Goal: Task Accomplishment & Management: Manage account settings

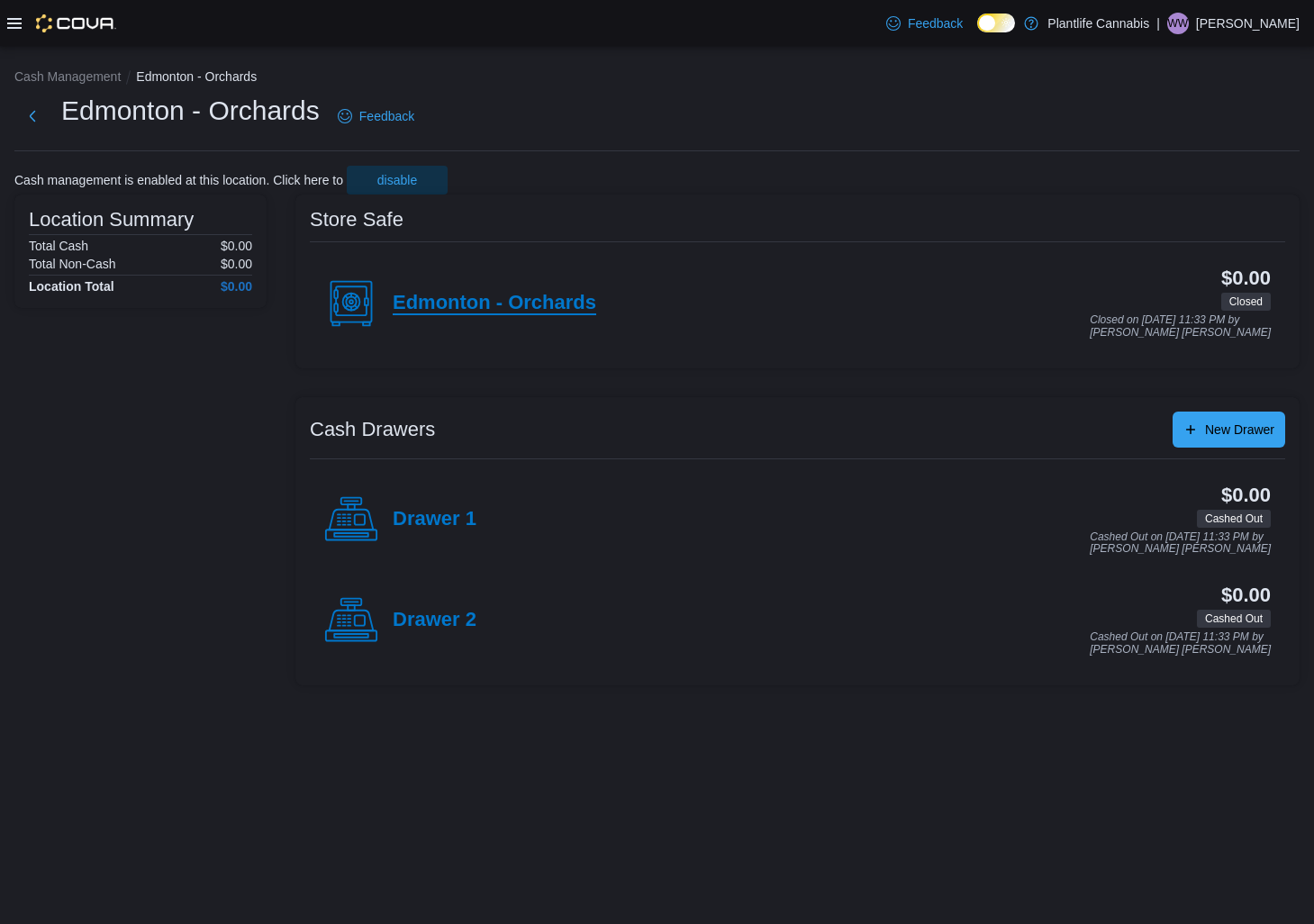
click at [533, 312] on h4 "Edmonton - Orchards" at bounding box center [494, 303] width 203 height 24
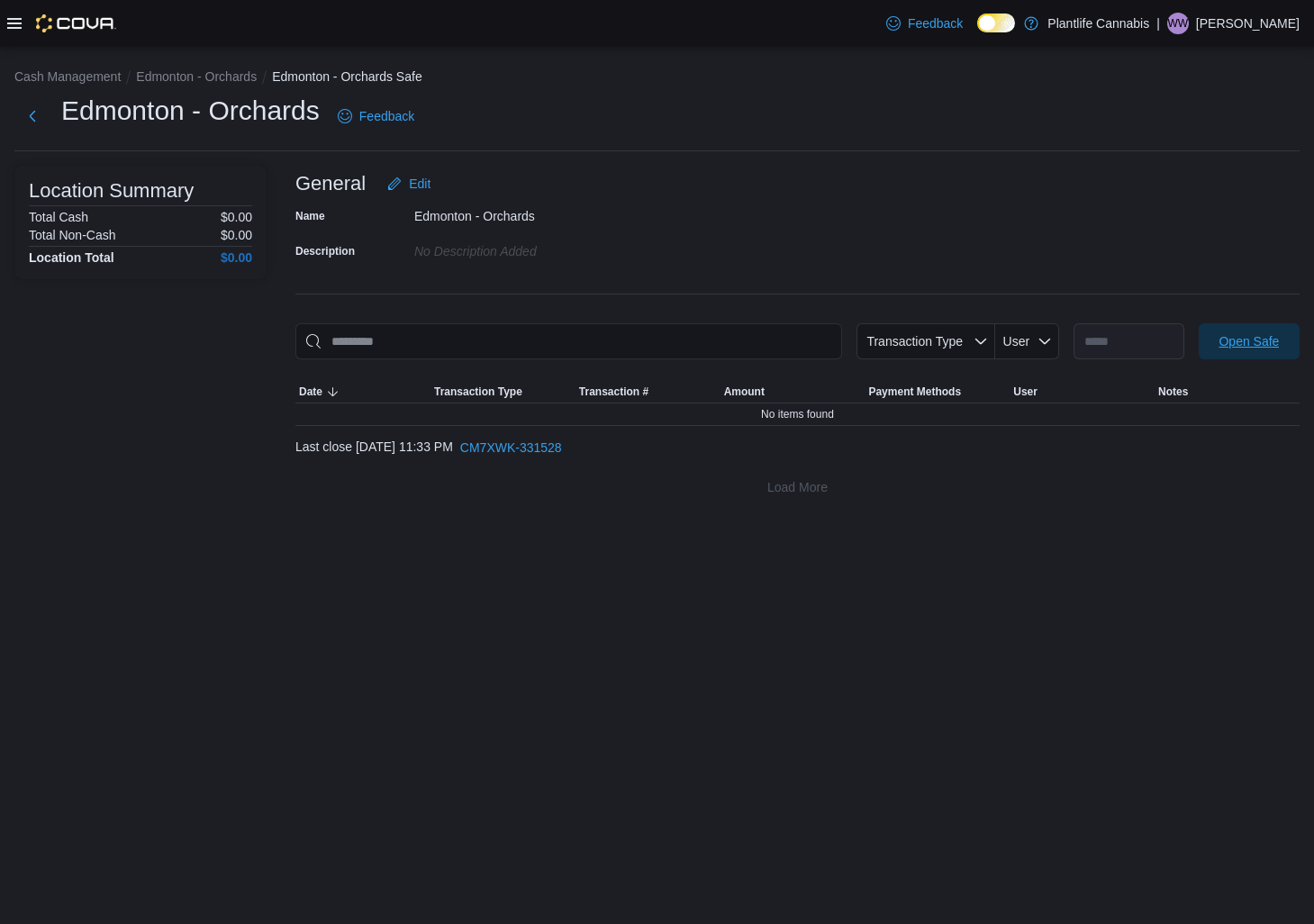
drag, startPoint x: 1233, startPoint y: 341, endPoint x: 1221, endPoint y: 353, distance: 17.0
click at [1233, 340] on span "Open Safe" at bounding box center [1249, 341] width 61 height 18
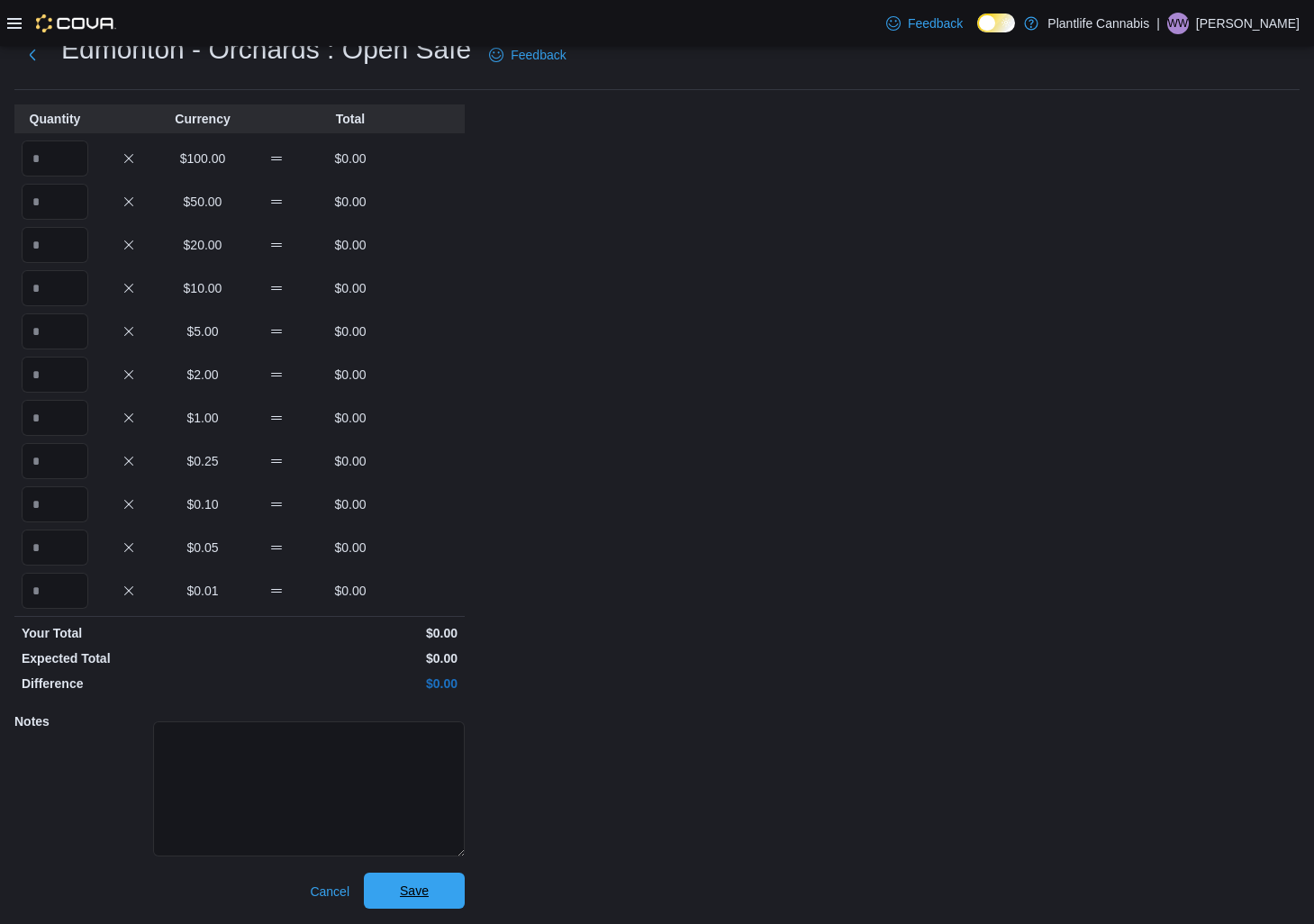
click at [434, 905] on span "Save" at bounding box center [414, 890] width 79 height 36
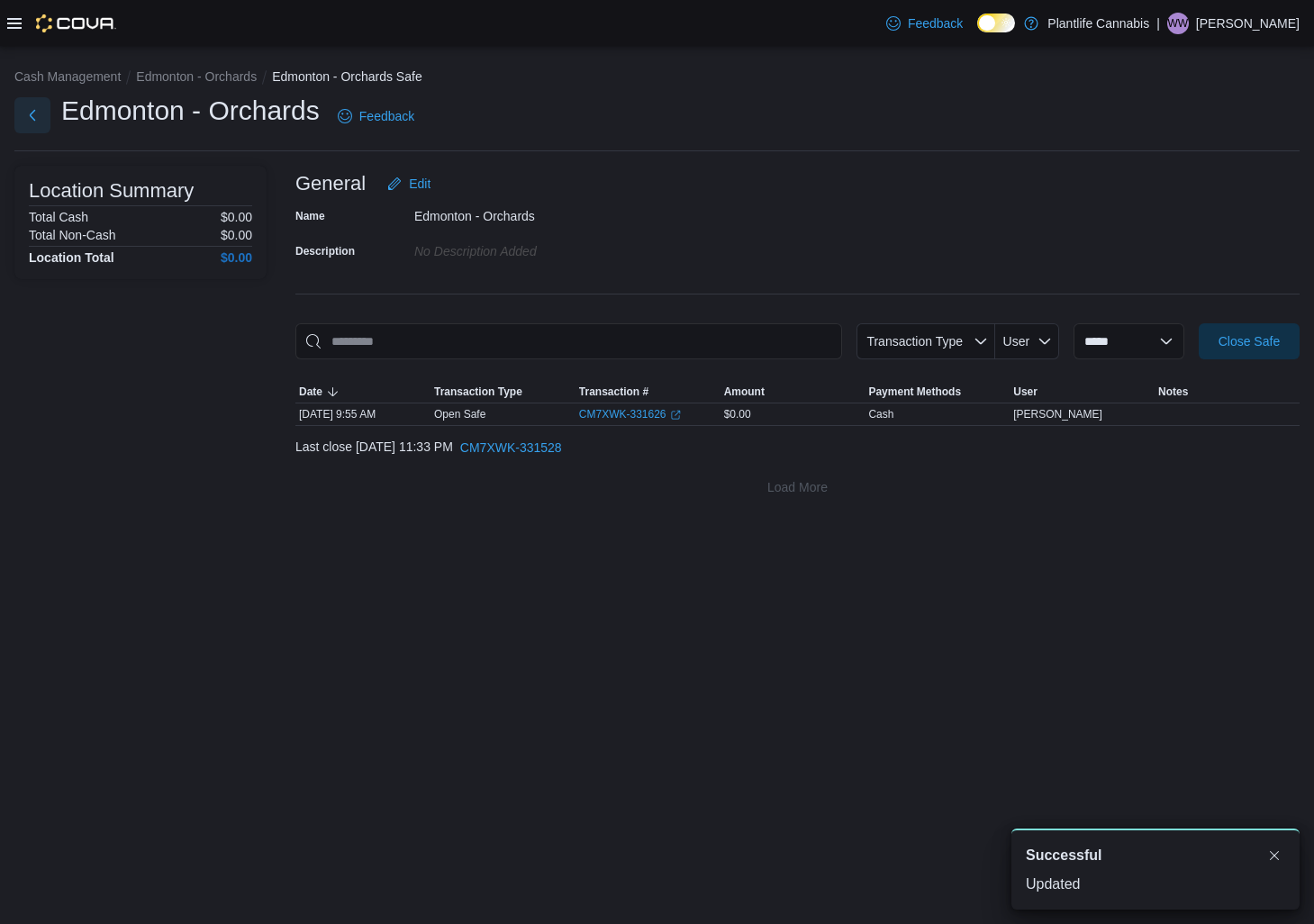
click at [31, 107] on button "Next" at bounding box center [32, 115] width 36 height 36
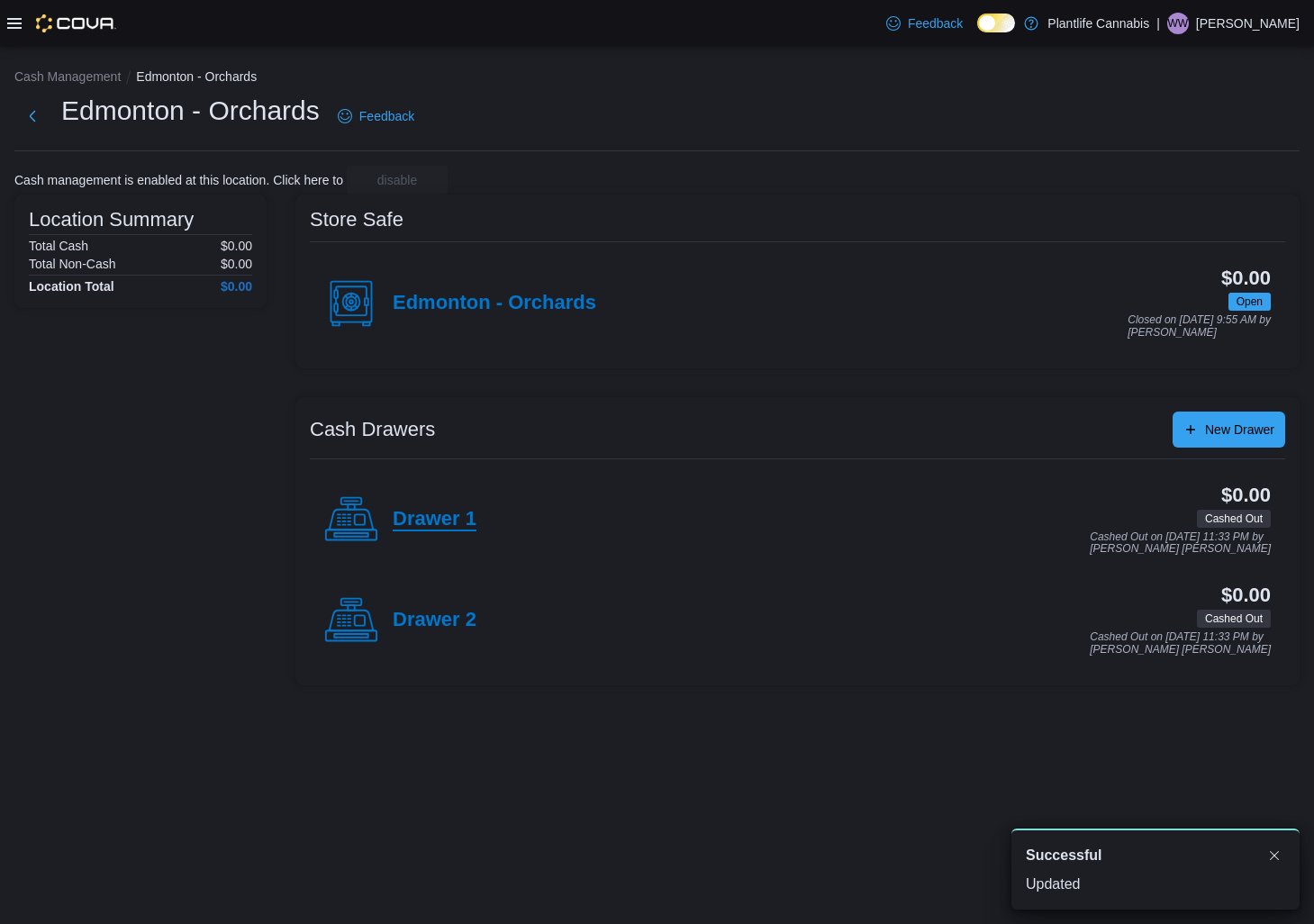
click at [468, 529] on h4 "Drawer 1" at bounding box center [434, 520] width 83 height 24
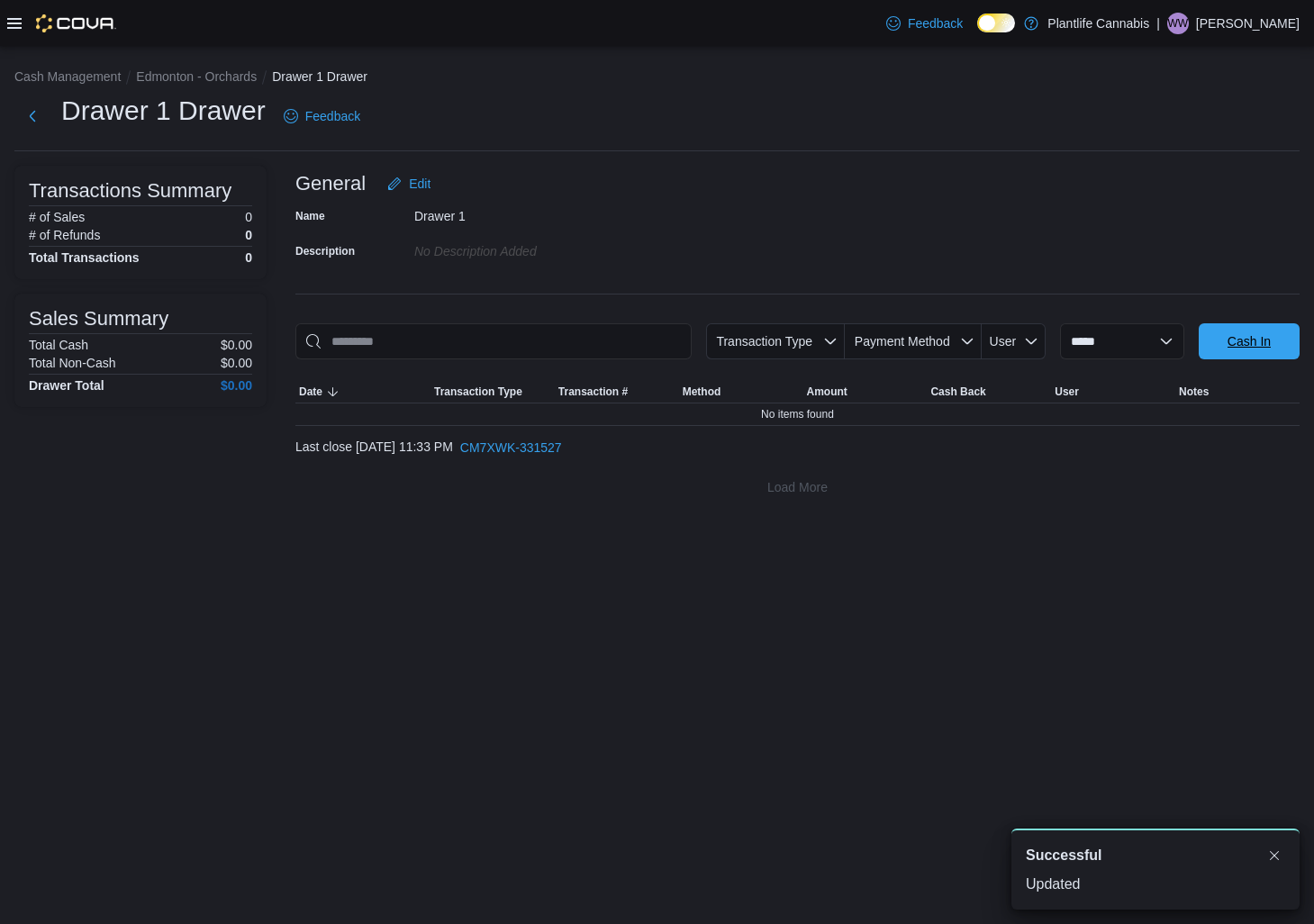
click at [1256, 358] on span "Cash In" at bounding box center [1249, 341] width 79 height 36
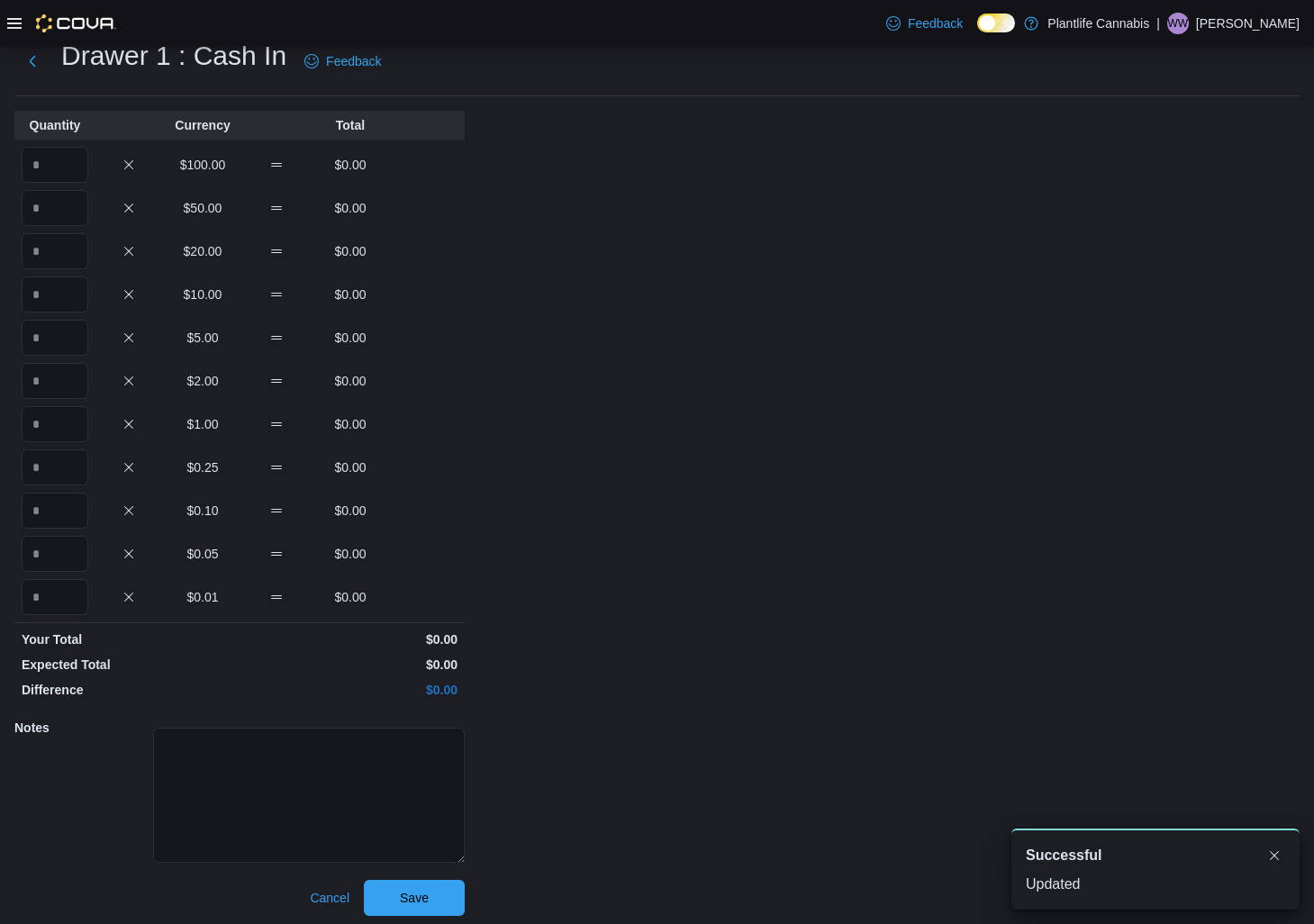
scroll to position [61, 0]
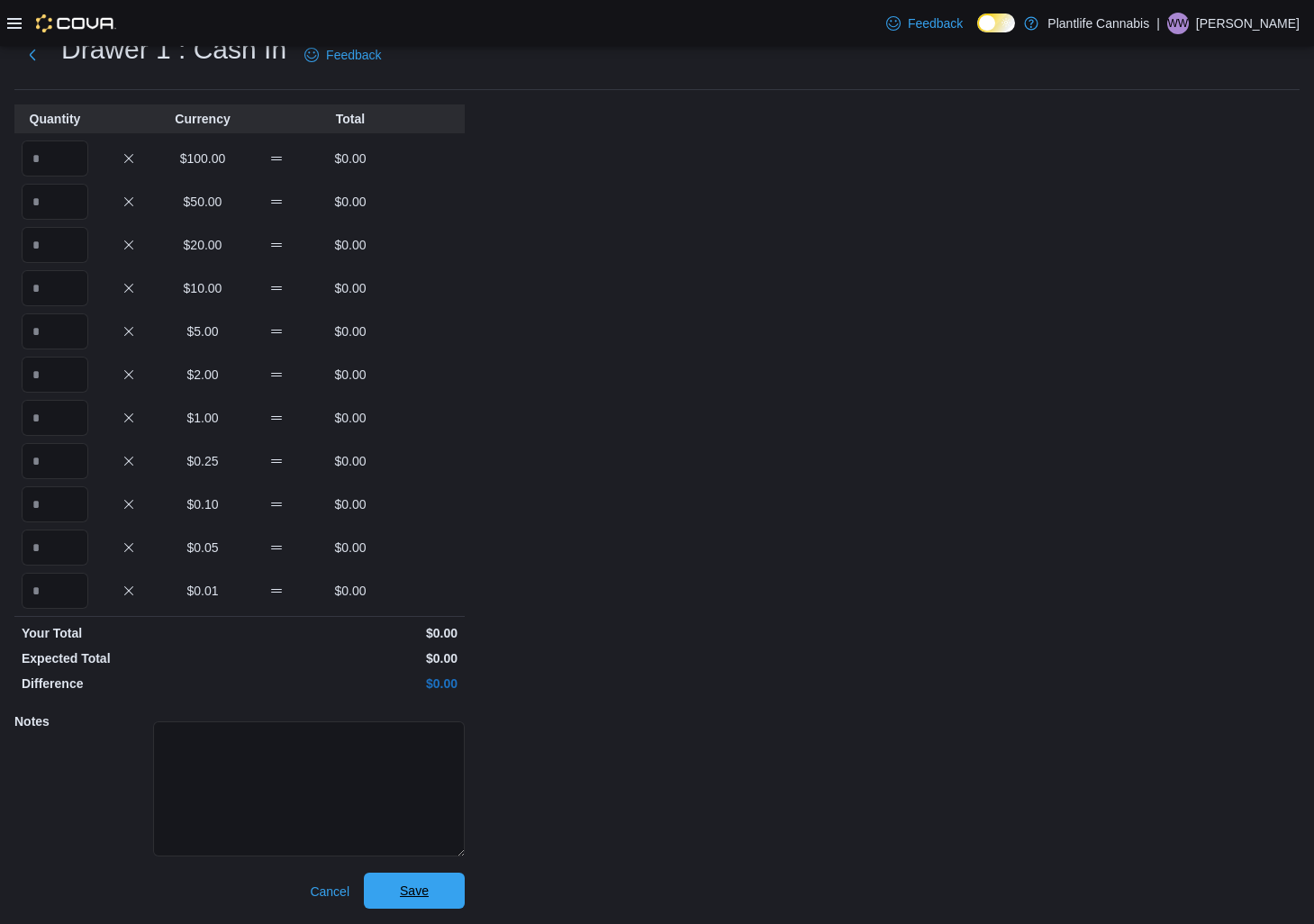
click at [441, 889] on span "Save" at bounding box center [414, 890] width 79 height 36
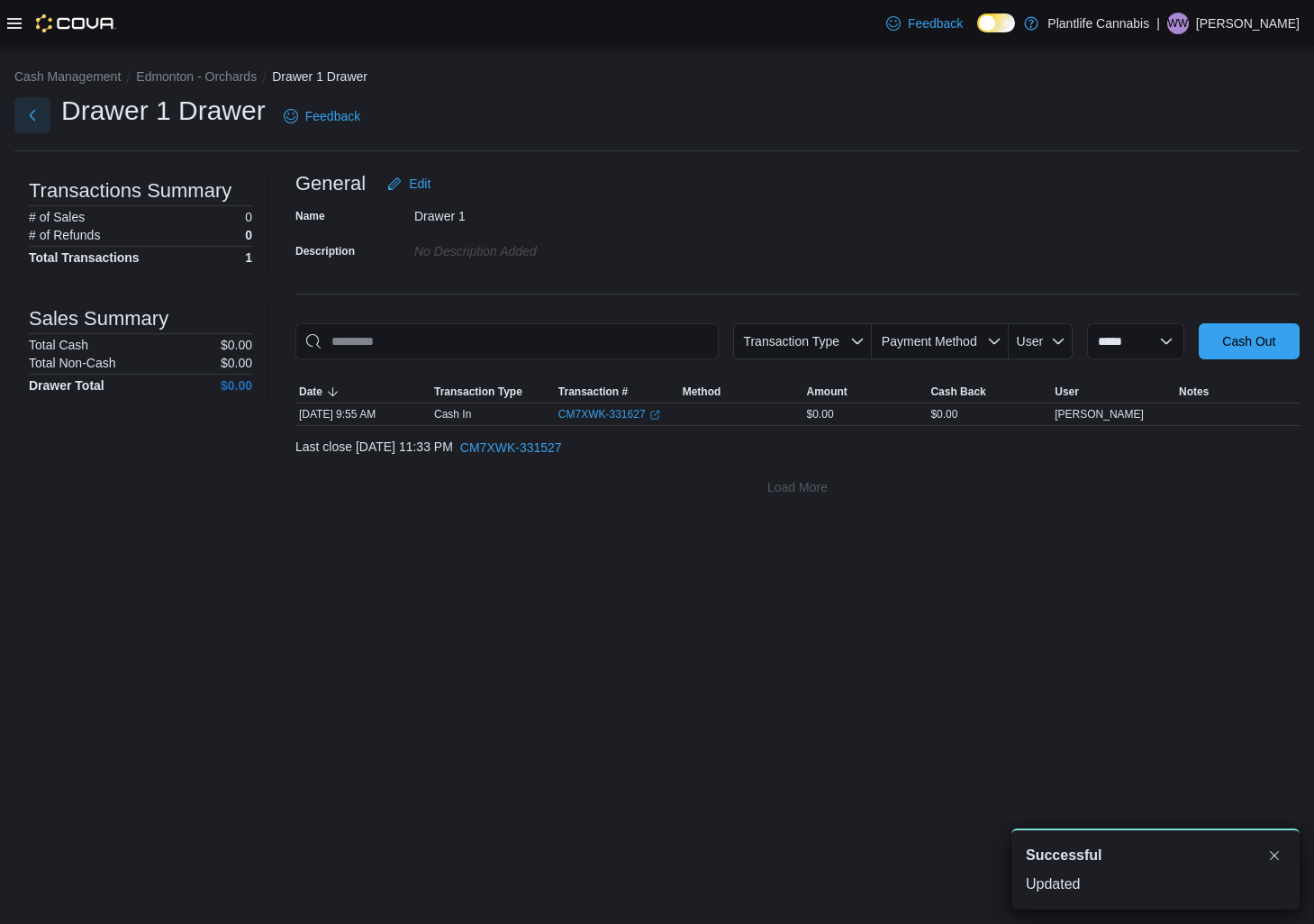
click at [41, 126] on button "Next" at bounding box center [32, 115] width 36 height 36
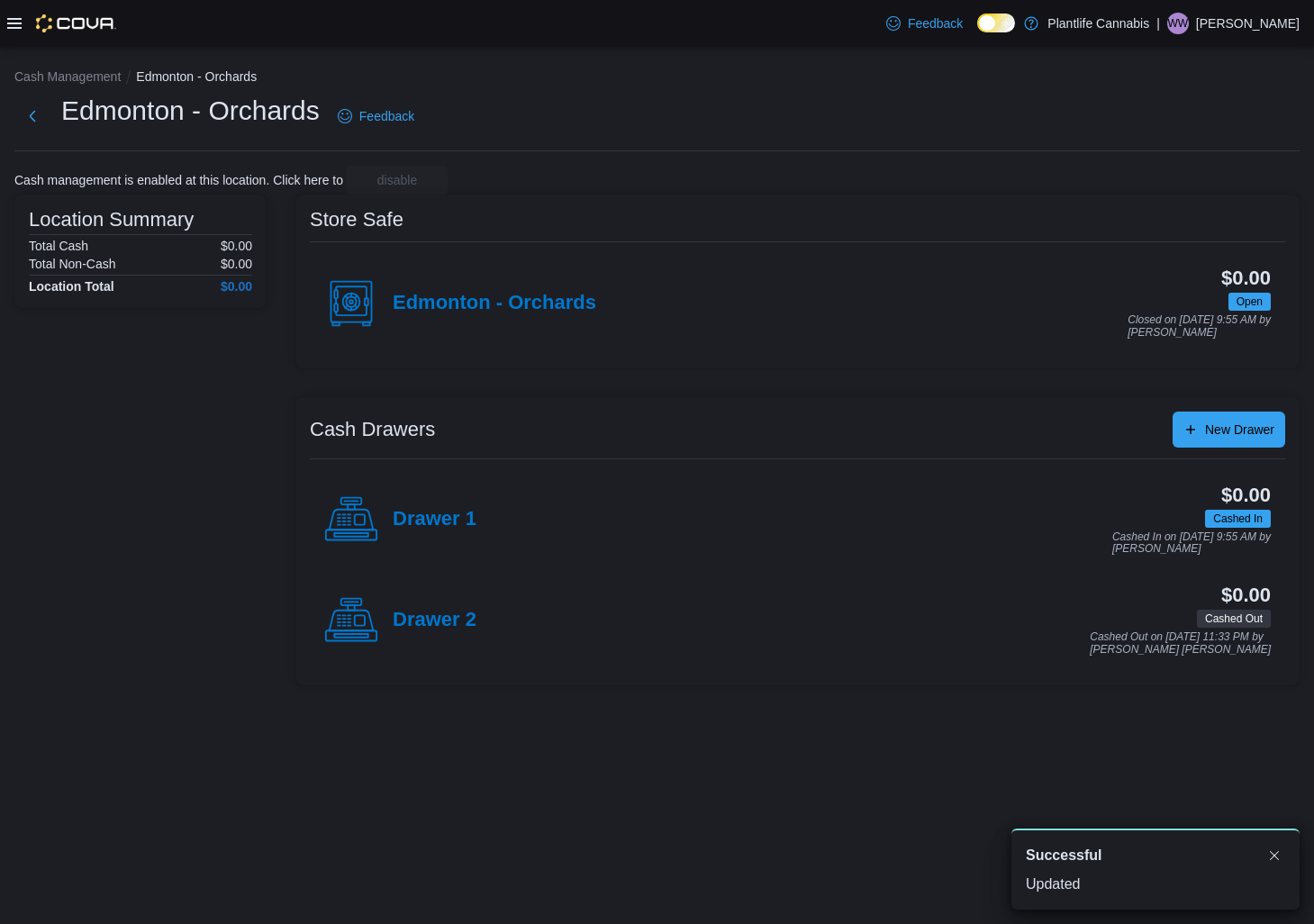
click at [441, 629] on h4 "Drawer 2" at bounding box center [434, 621] width 83 height 24
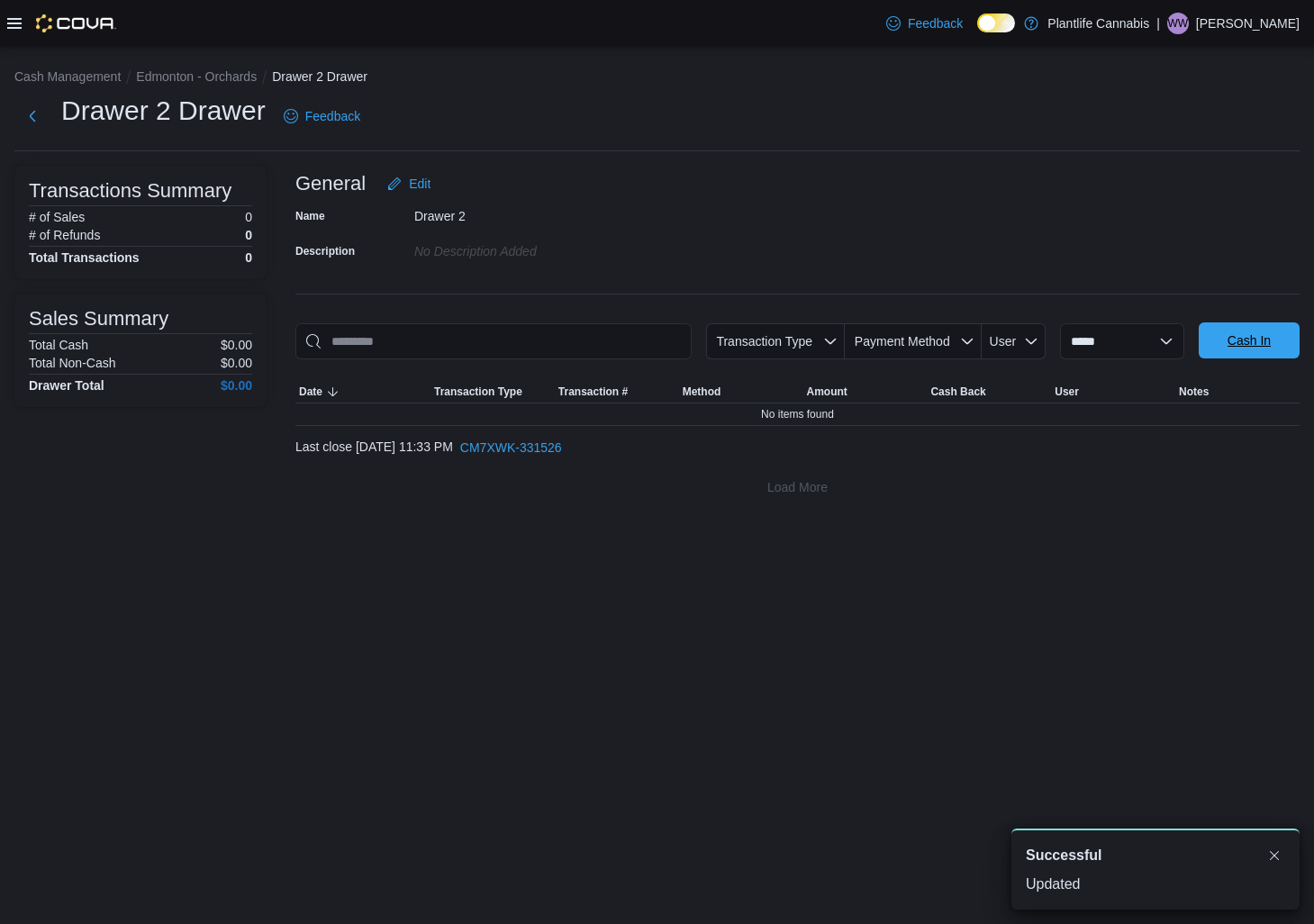
click at [1221, 351] on span "Cash In" at bounding box center [1249, 340] width 79 height 36
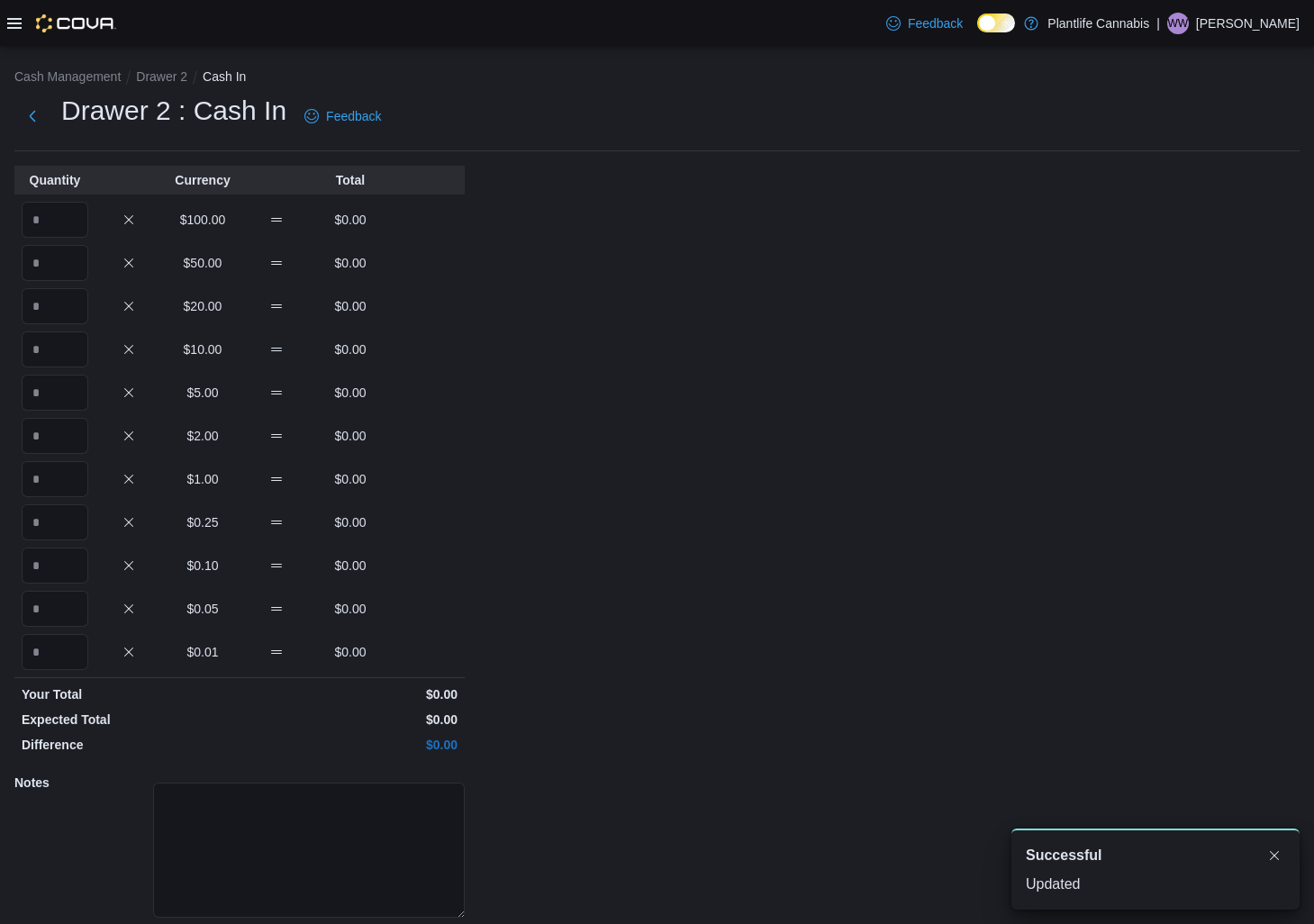
scroll to position [61, 0]
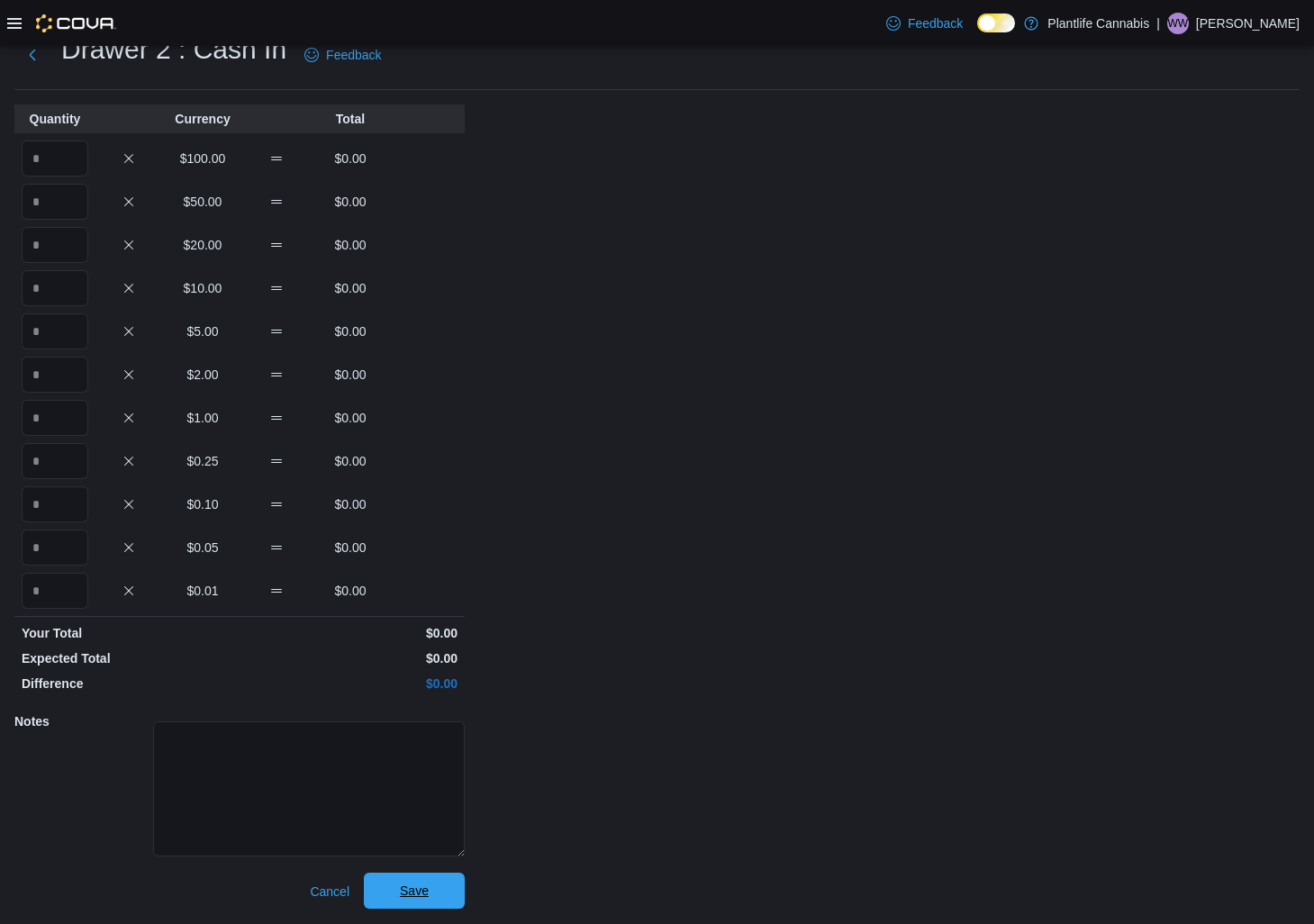
click at [425, 890] on span "Save" at bounding box center [414, 891] width 28 height 18
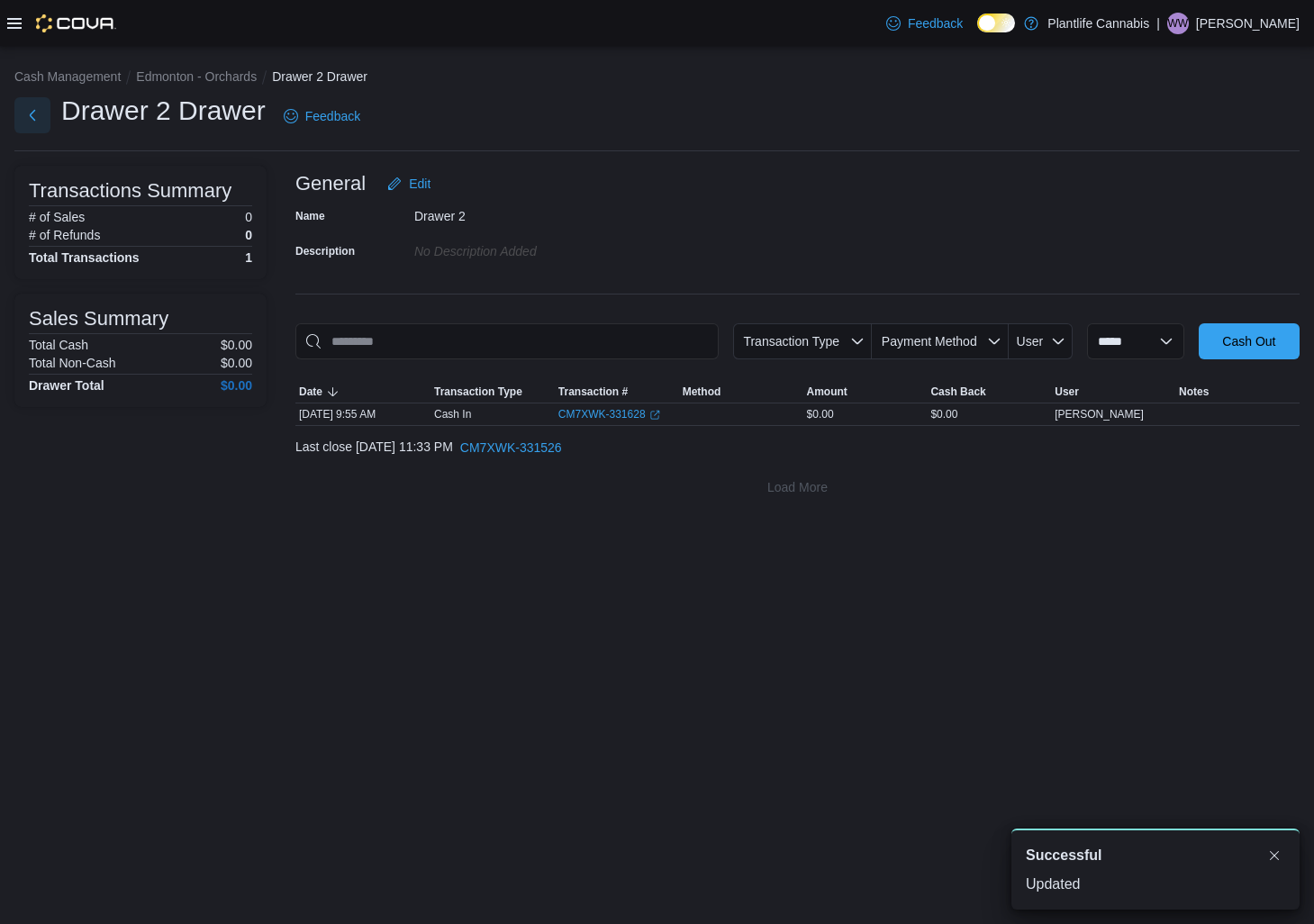
click at [23, 115] on button "Next" at bounding box center [32, 115] width 36 height 36
